Goal: Task Accomplishment & Management: Use online tool/utility

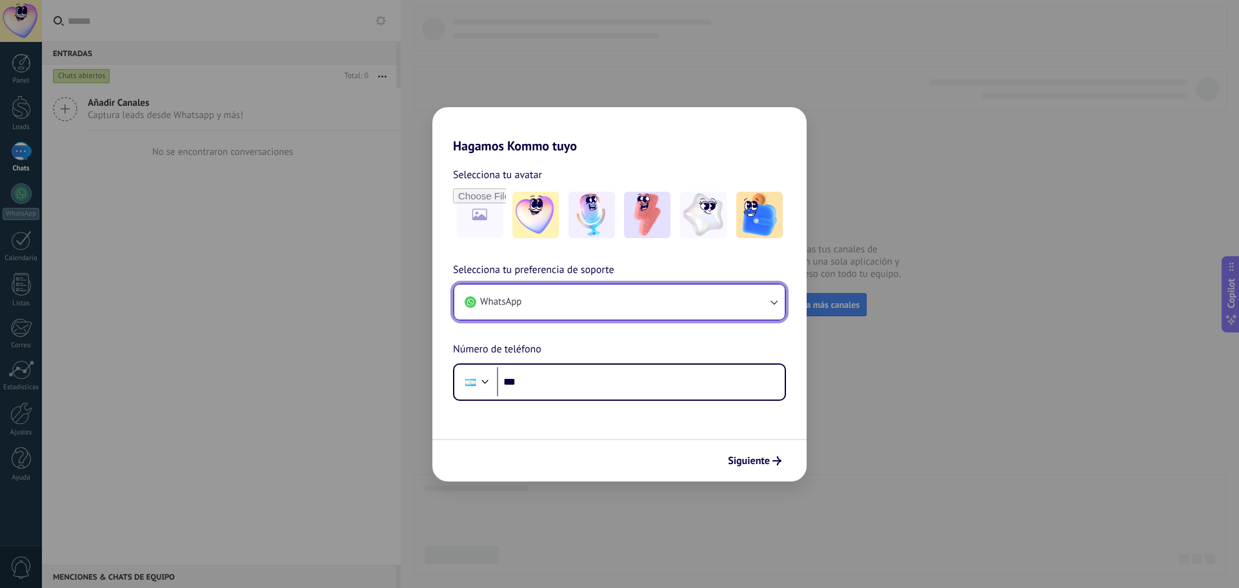
click at [569, 292] on button "WhatsApp" at bounding box center [619, 302] width 330 height 35
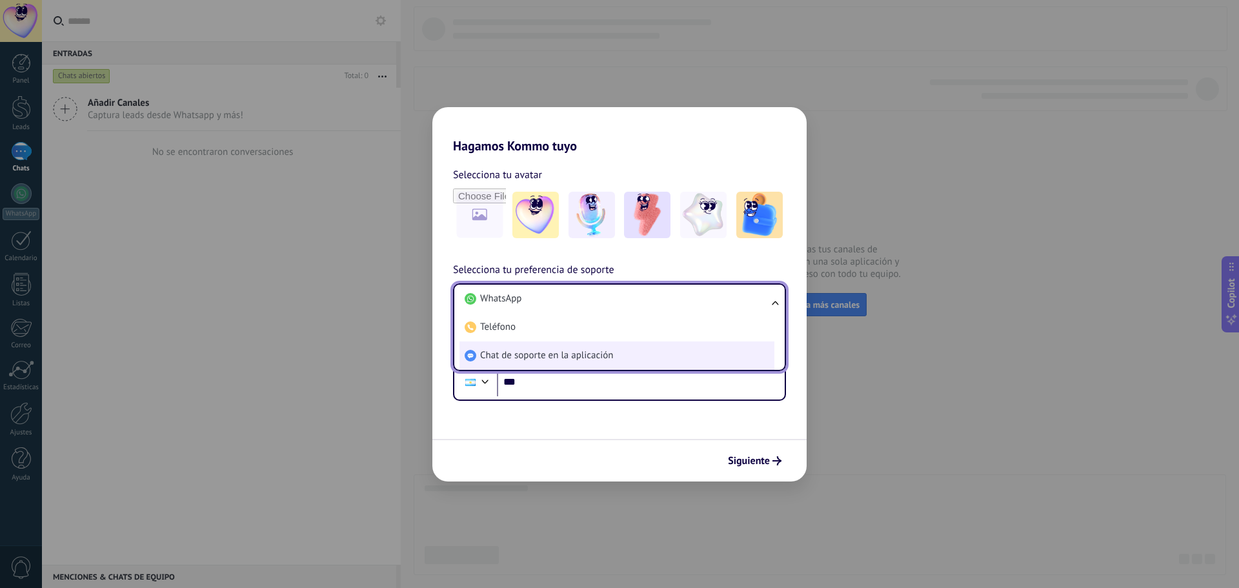
click at [581, 354] on span "Chat de soporte en la aplicación" at bounding box center [546, 355] width 133 height 13
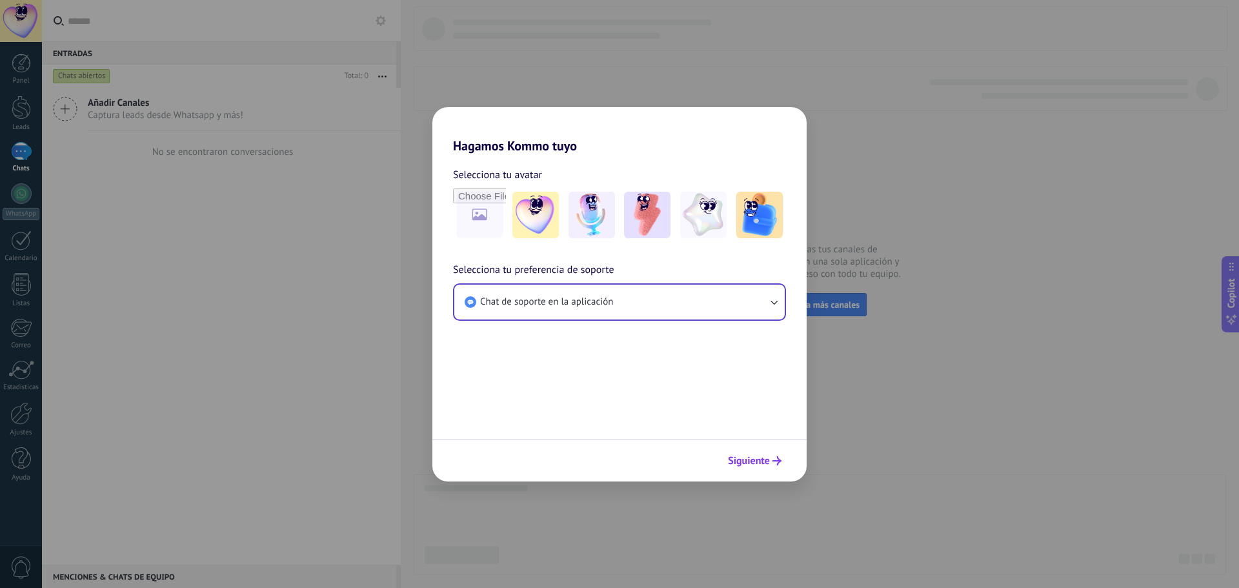
click at [747, 464] on span "Siguiente" at bounding box center [749, 460] width 42 height 9
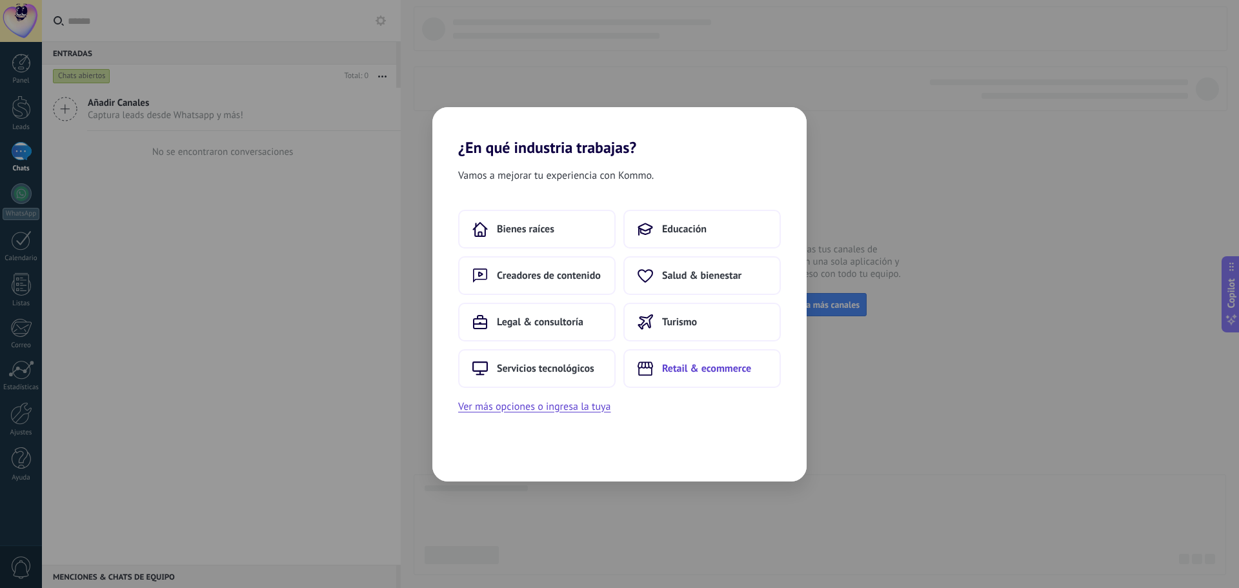
click at [696, 376] on button "Retail & ecommerce" at bounding box center [702, 368] width 157 height 39
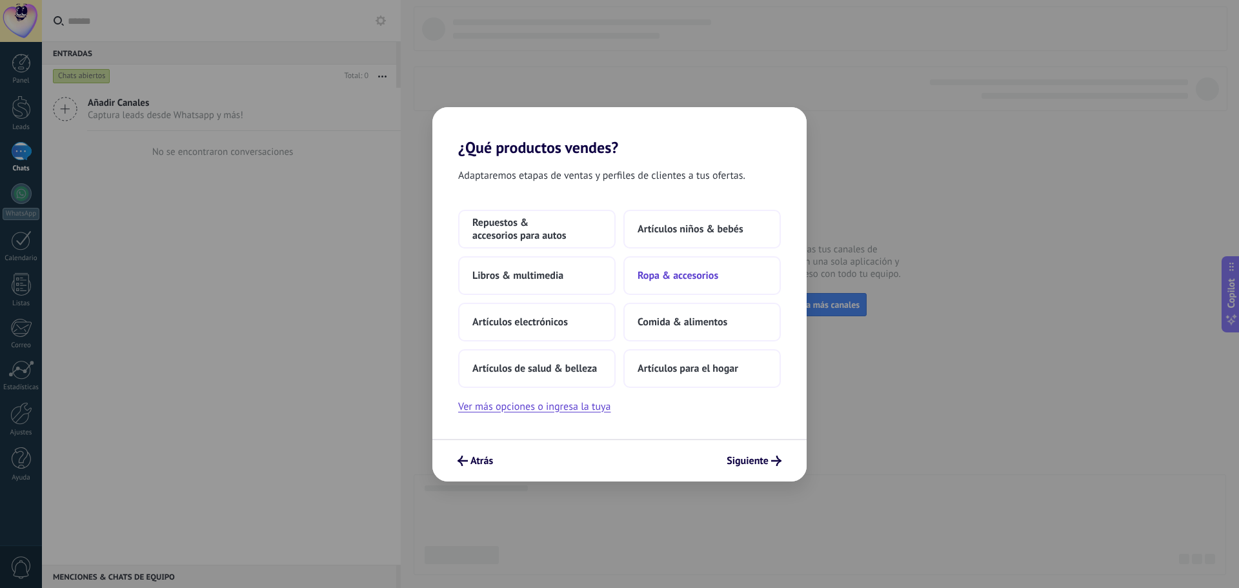
click at [651, 274] on span "Ropa & accesorios" at bounding box center [678, 275] width 81 height 13
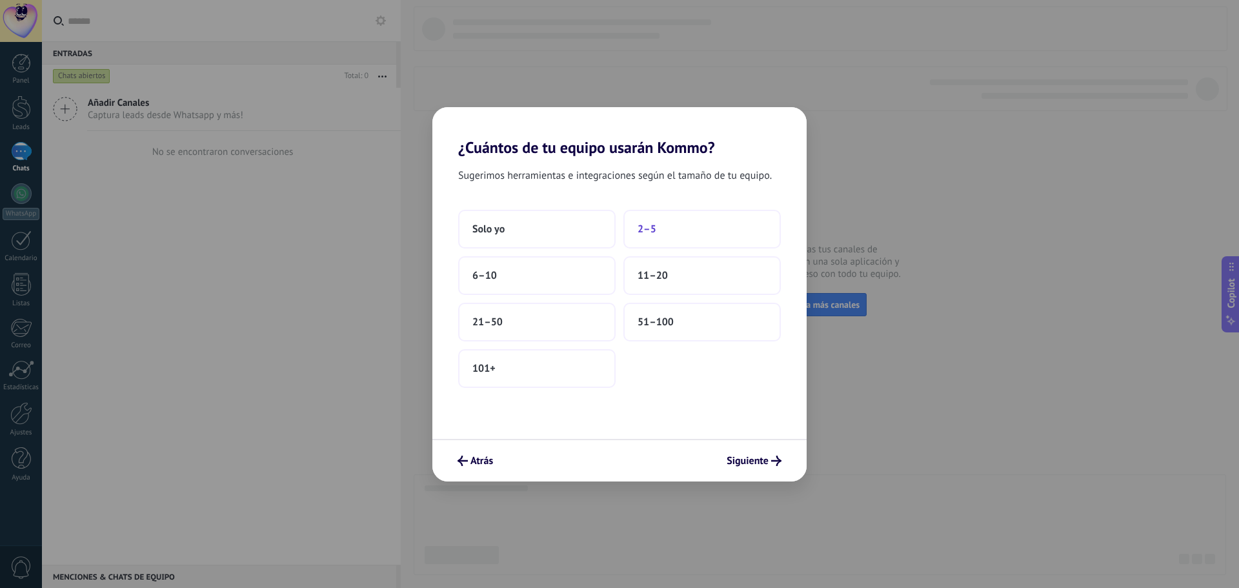
click at [671, 216] on button "2–5" at bounding box center [702, 229] width 157 height 39
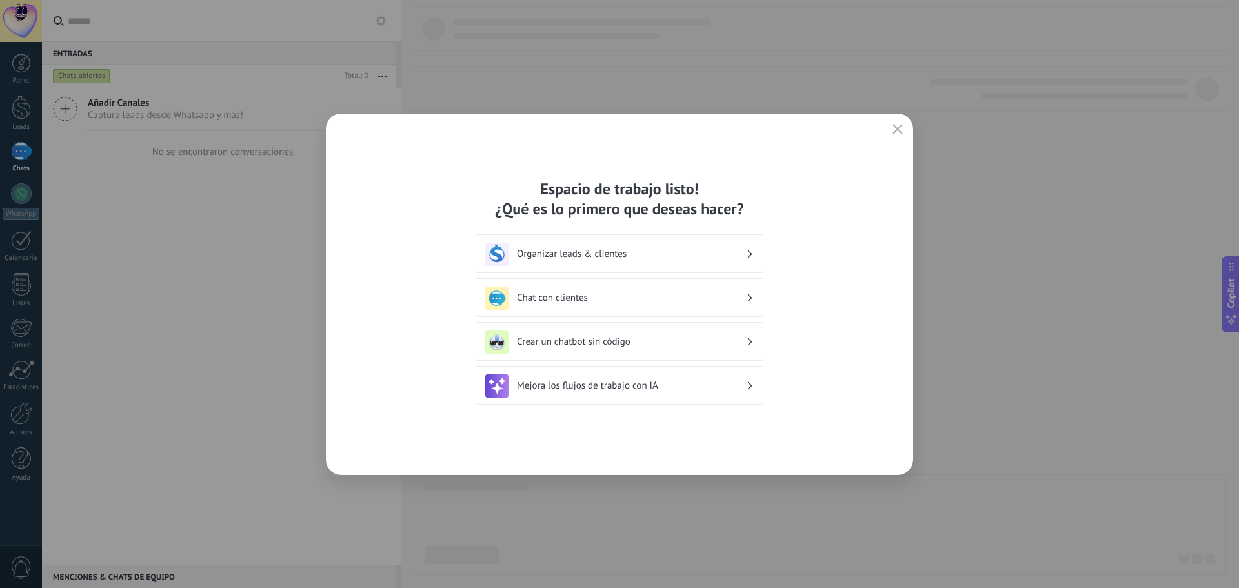
click at [584, 300] on h3 "Chat con clientes" at bounding box center [631, 298] width 229 height 12
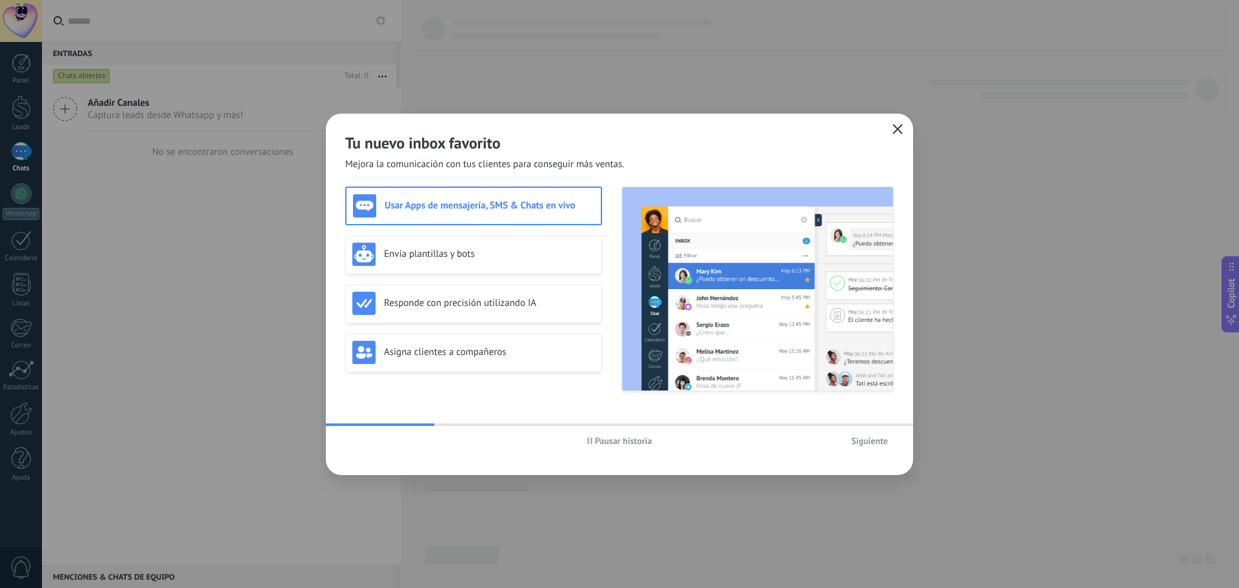
click at [902, 134] on button "button" at bounding box center [897, 130] width 17 height 18
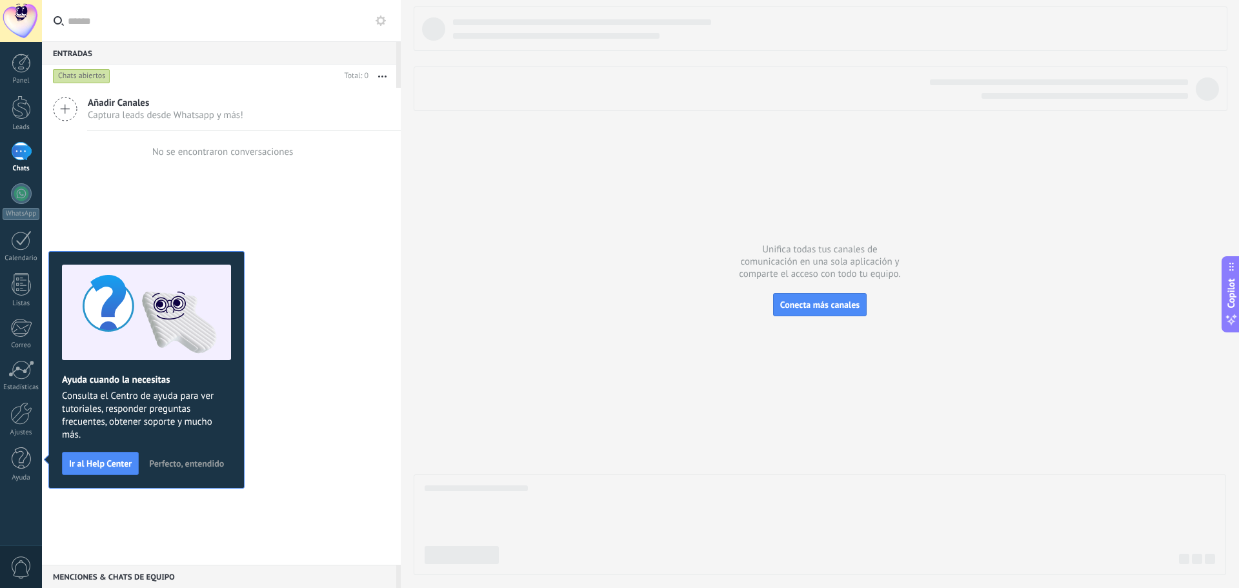
click at [200, 454] on button "Perfecto, entendido" at bounding box center [186, 463] width 86 height 19
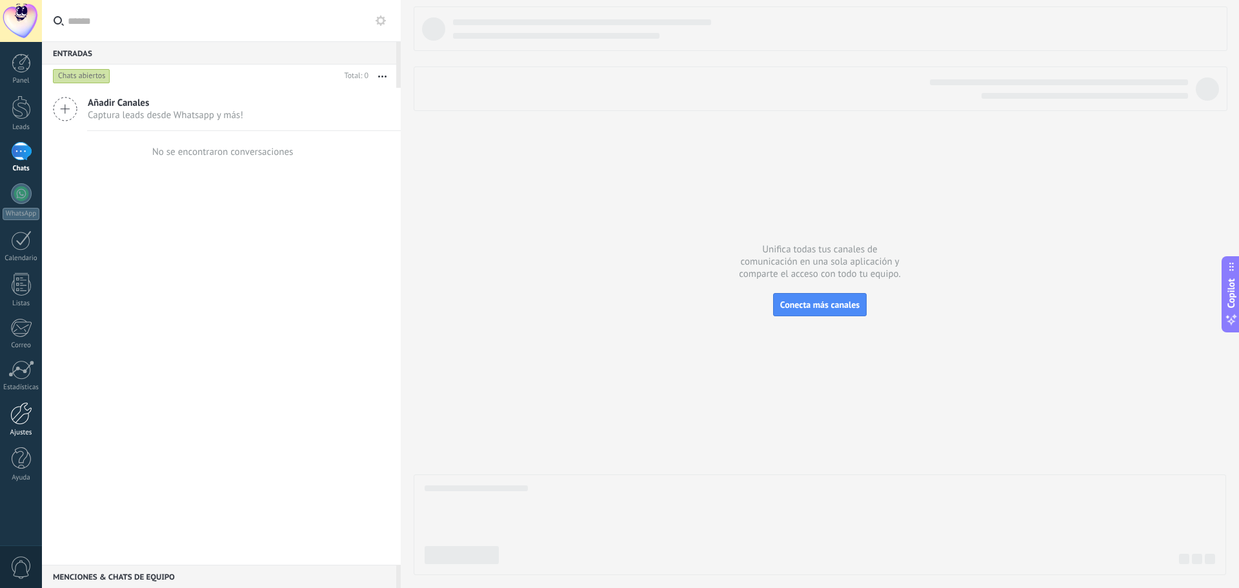
click at [25, 425] on link "Ajustes" at bounding box center [21, 419] width 42 height 35
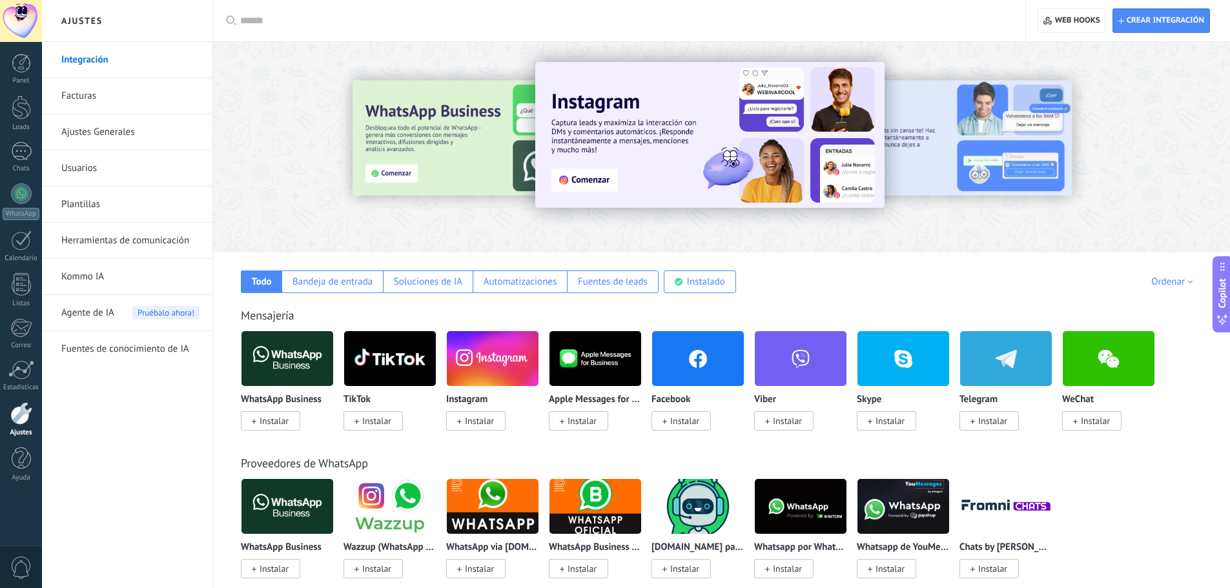
click at [274, 24] on input "text" at bounding box center [623, 21] width 767 height 14
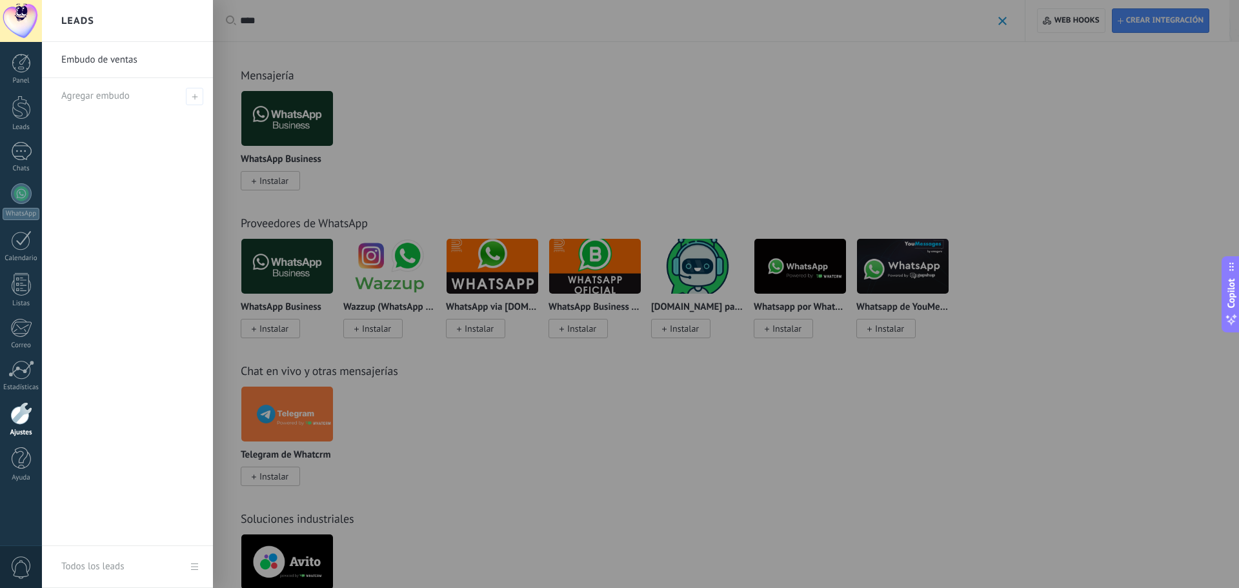
click at [276, 21] on div at bounding box center [661, 294] width 1239 height 588
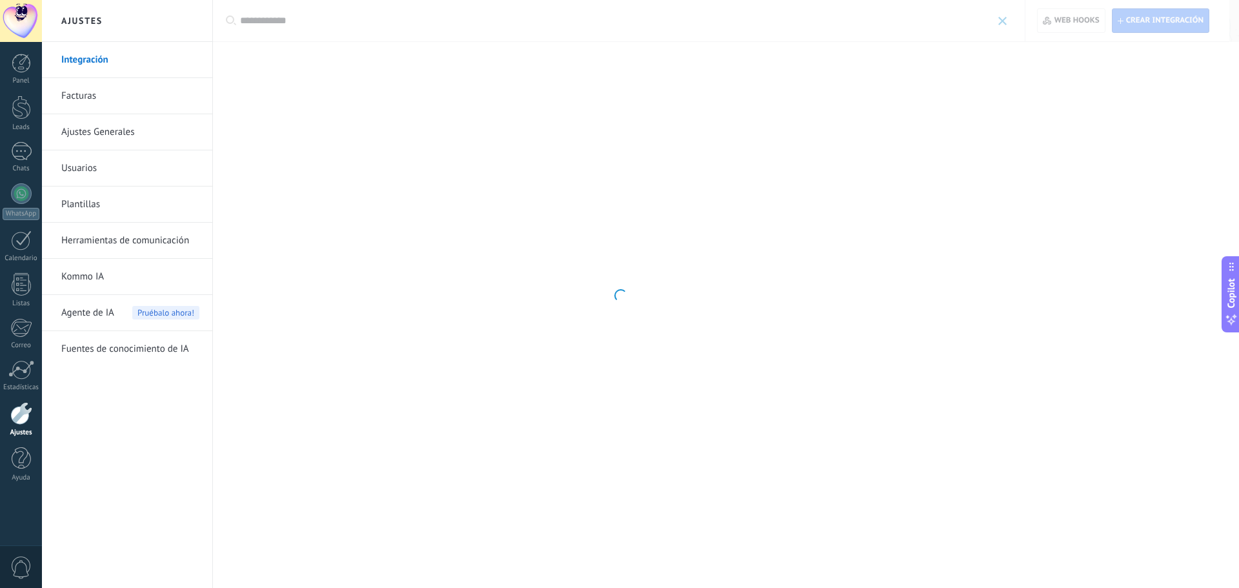
type input "**********"
